Goal: Information Seeking & Learning: Learn about a topic

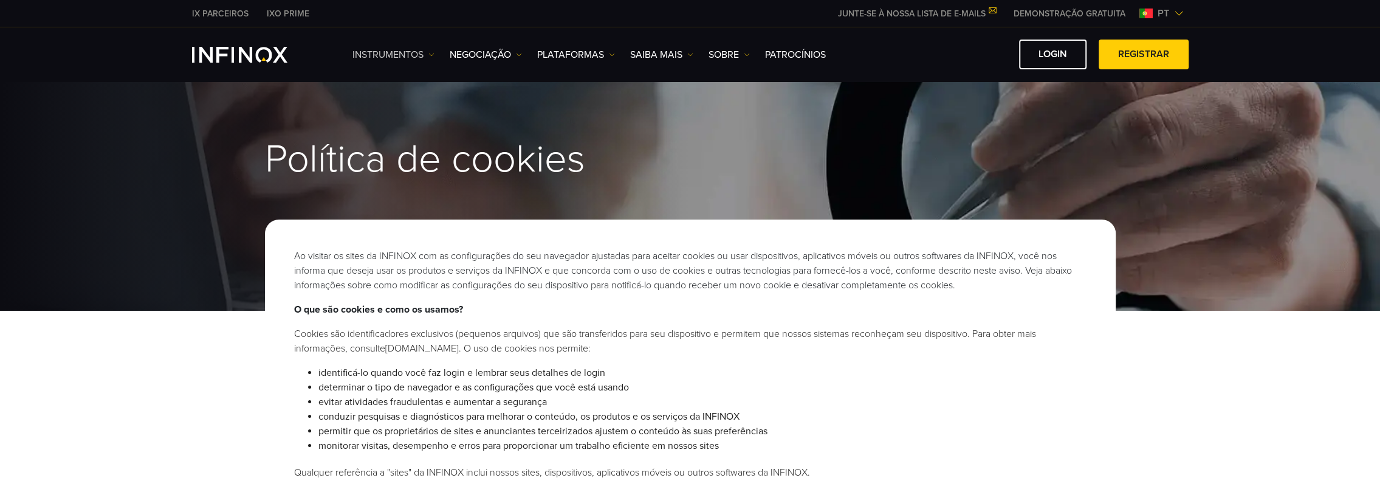
click at [396, 50] on link "Instrumentos" at bounding box center [394, 54] width 82 height 15
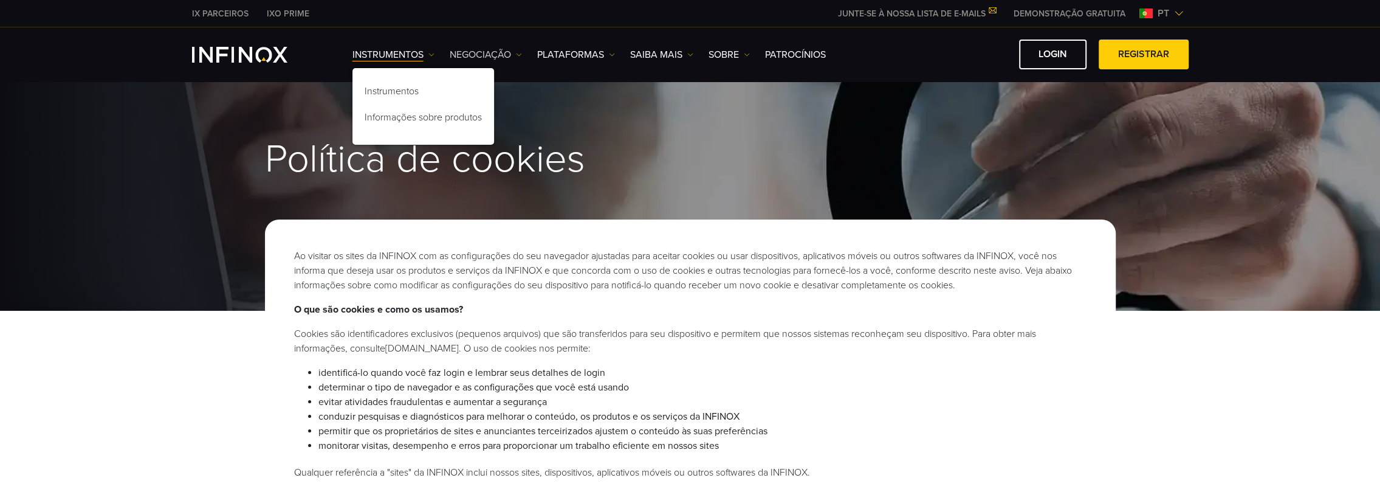
click at [492, 55] on link "NEGOCIAÇÃO" at bounding box center [486, 54] width 72 height 15
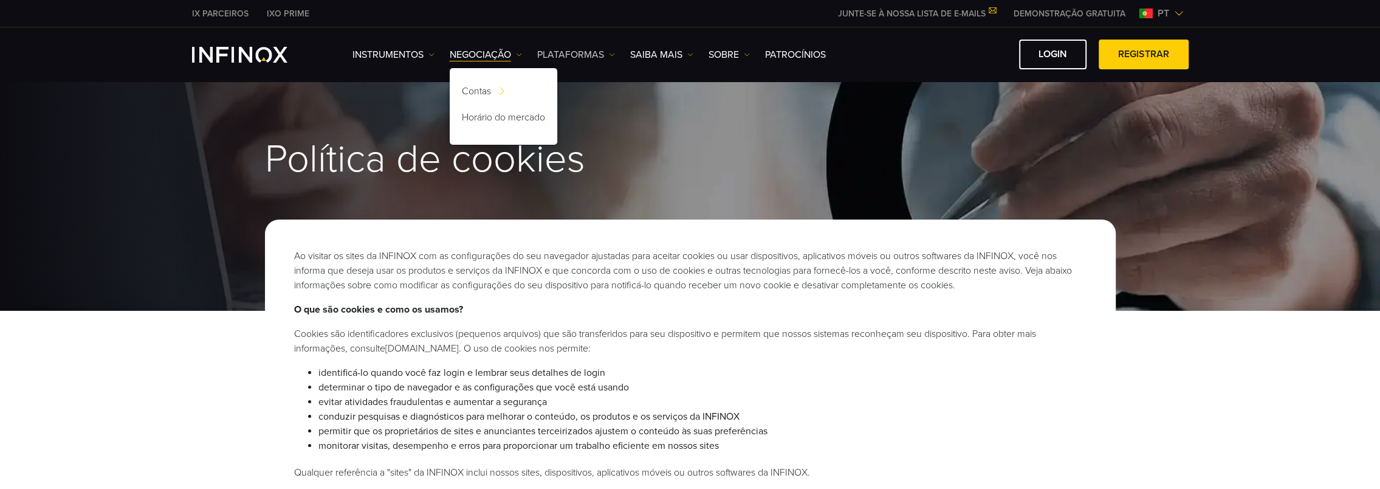
click at [570, 53] on link "PLATAFORMAS" at bounding box center [576, 54] width 78 height 15
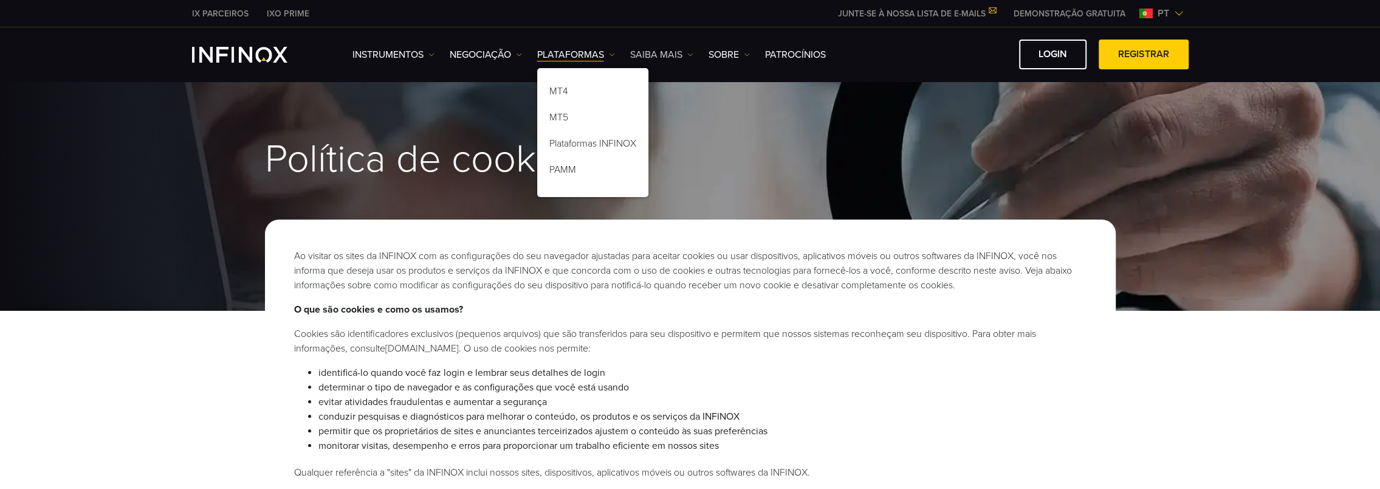
click at [673, 55] on link "Saiba mais" at bounding box center [661, 54] width 63 height 15
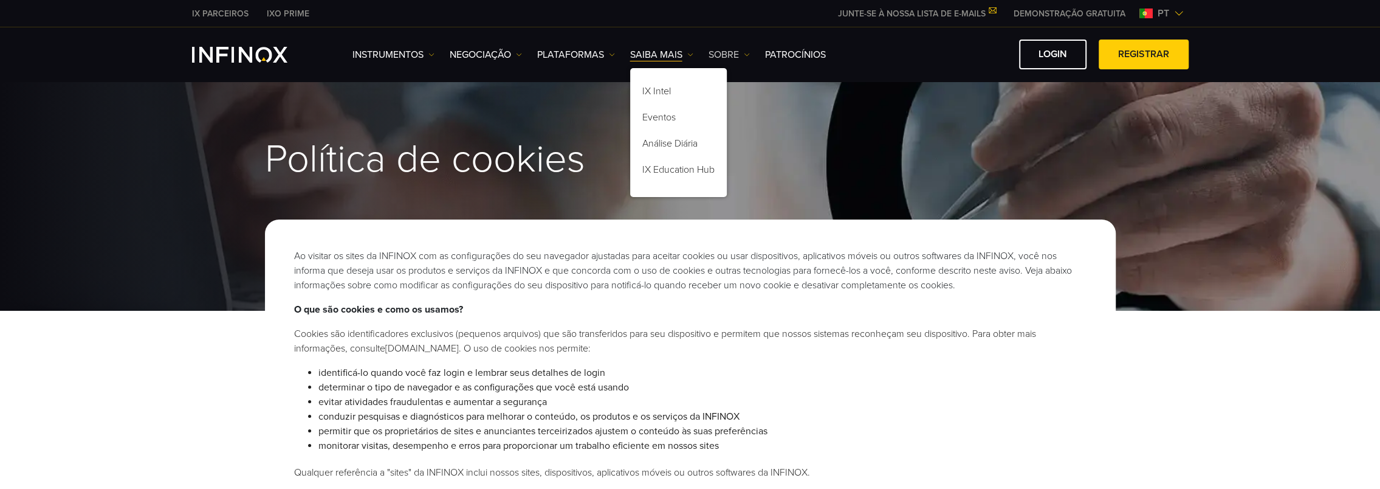
click at [729, 49] on link "SOBRE" at bounding box center [729, 54] width 41 height 15
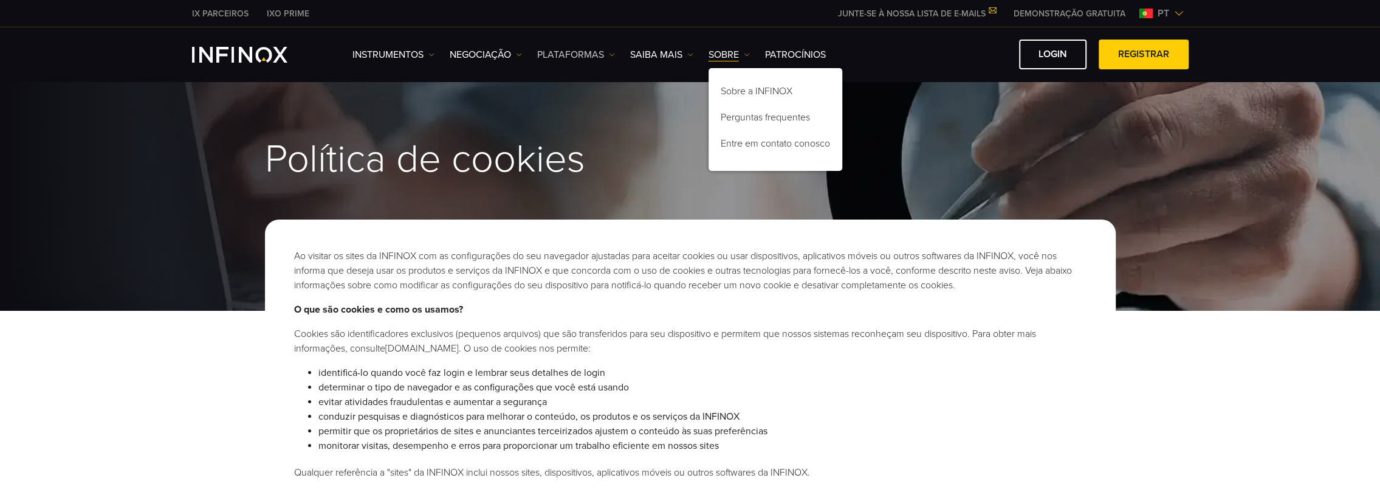
click at [566, 52] on link "PLATAFORMAS" at bounding box center [576, 54] width 78 height 15
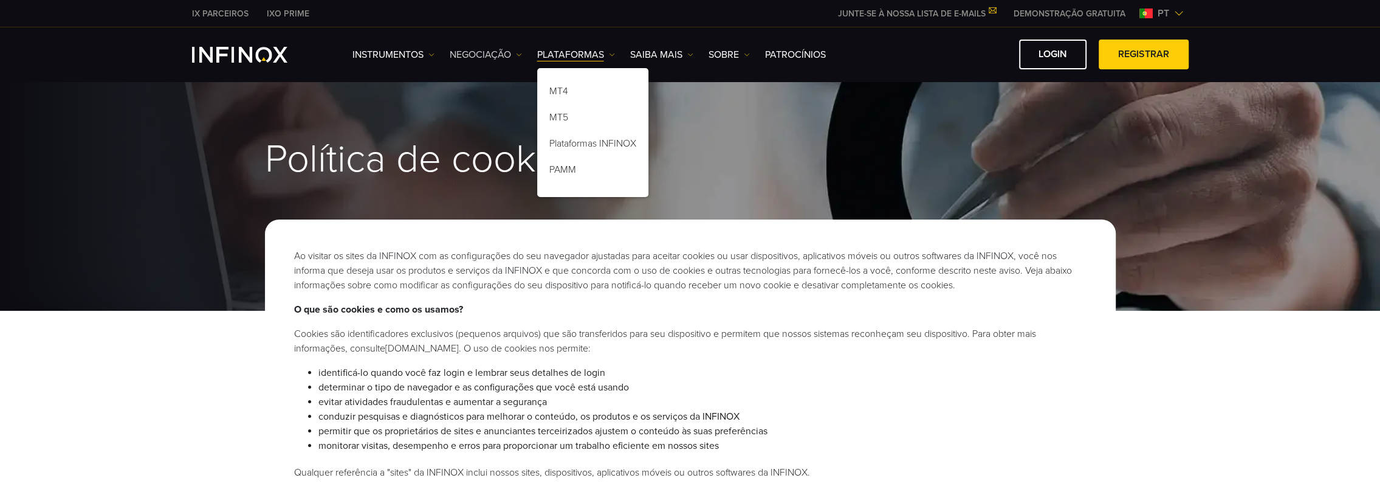
click at [484, 59] on link "NEGOCIAÇÃO" at bounding box center [486, 54] width 72 height 15
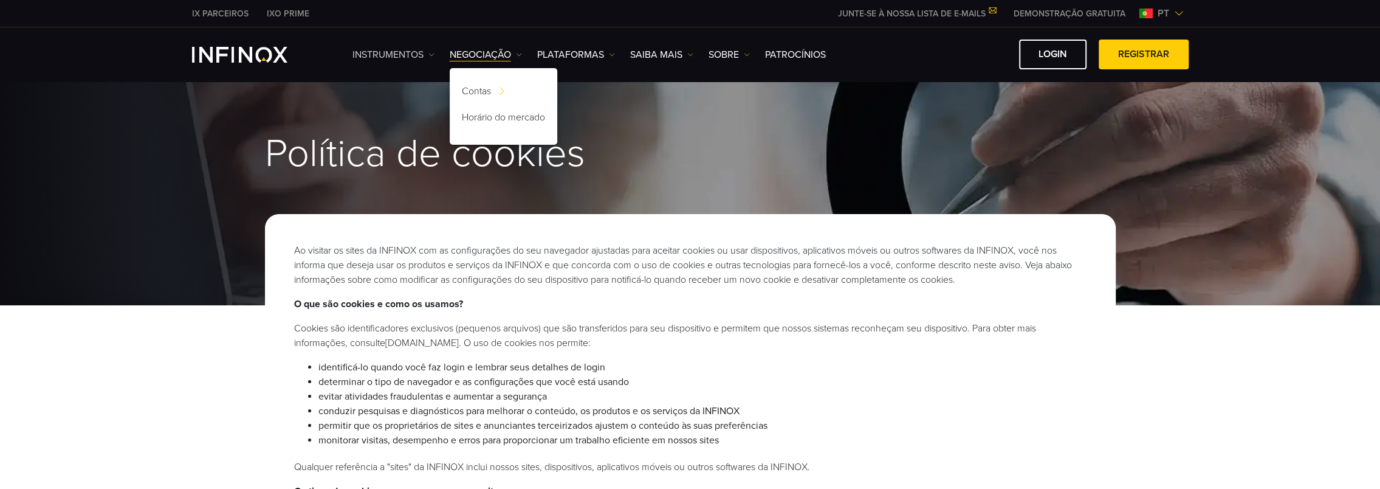
click at [385, 53] on link "Instrumentos" at bounding box center [394, 54] width 82 height 15
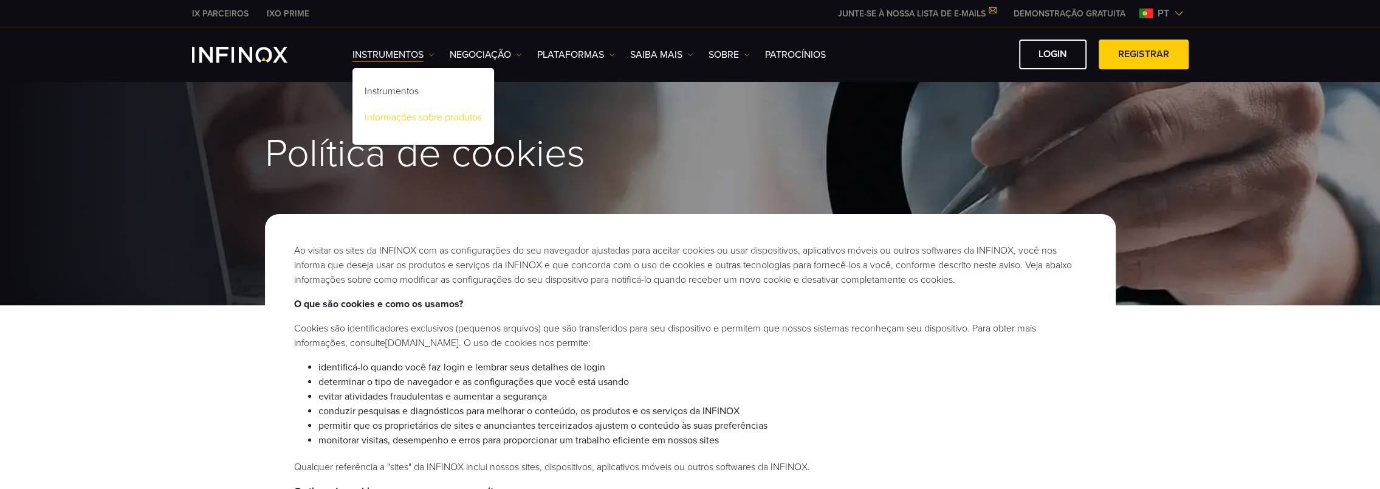
click at [391, 113] on link "Informações sobre produtos" at bounding box center [424, 119] width 142 height 26
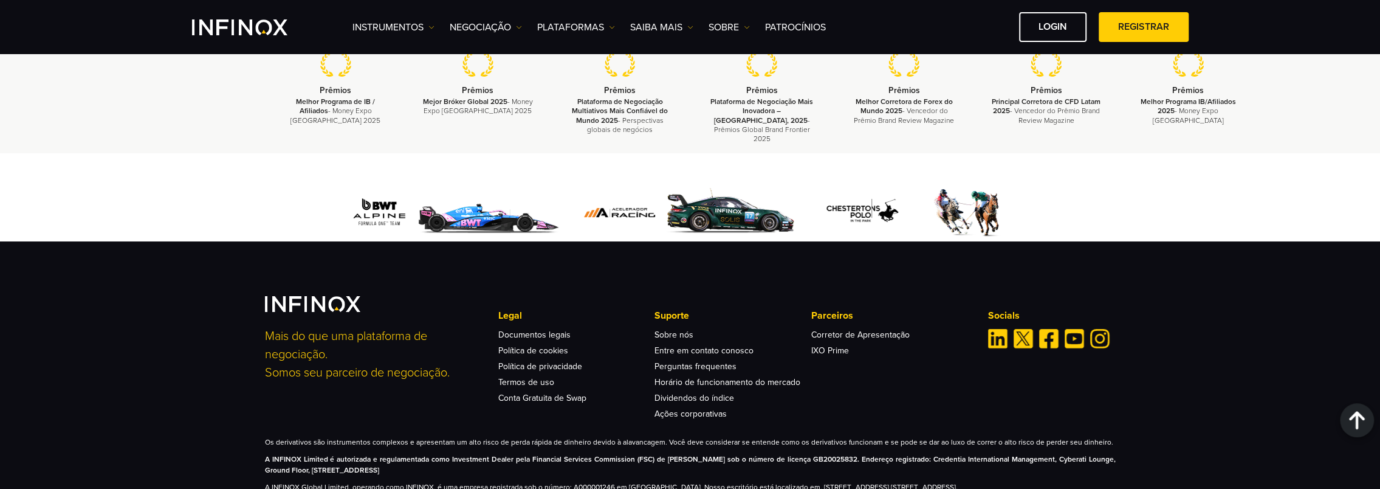
scroll to position [1879, 0]
